Goal: Task Accomplishment & Management: Manage account settings

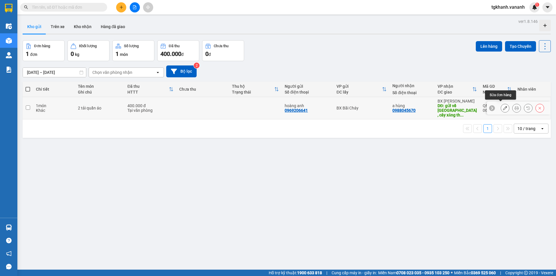
click at [503, 107] on icon at bounding box center [505, 108] width 4 height 4
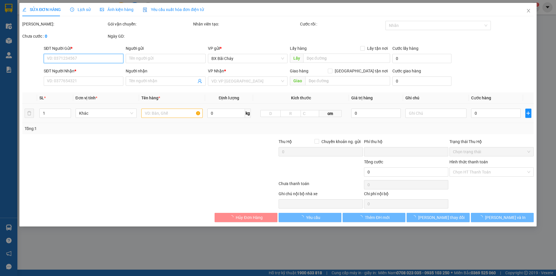
type input "0969206641"
type input "hoàng anh"
type input "0988045670"
type input "a hùng"
type input "gửi về [GEOGRAPHIC_DATA] , cây xăng thọ 10 ( thọ vực )"
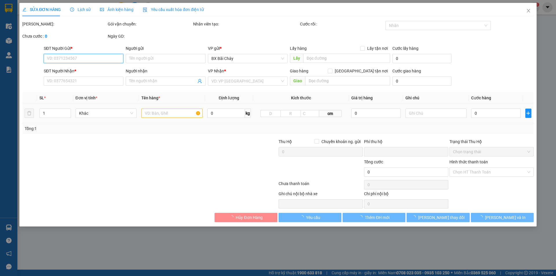
type input "0"
type input "400.000"
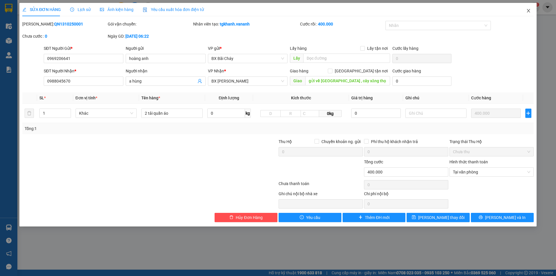
click at [529, 11] on icon "close" at bounding box center [528, 10] width 3 height 3
